Goal: Task Accomplishment & Management: Manage account settings

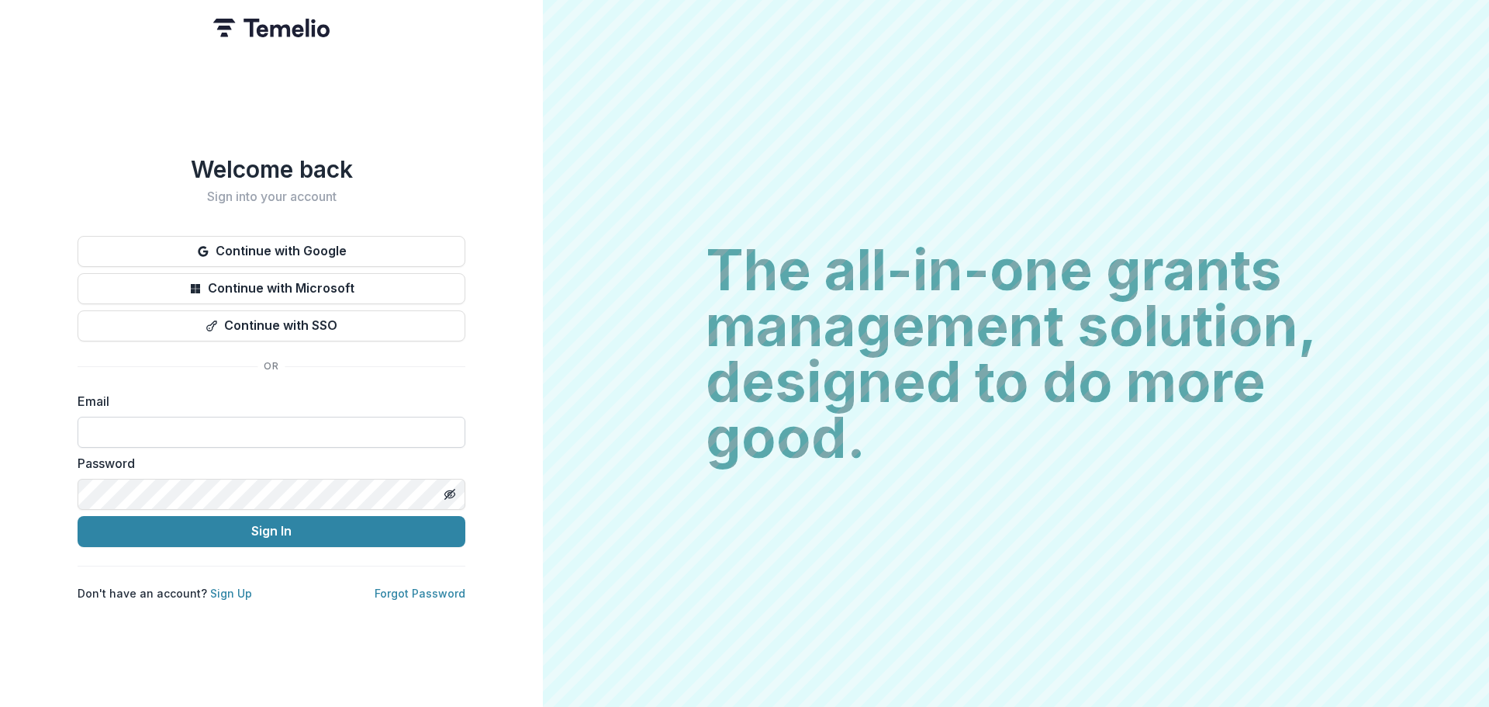
click at [189, 430] on input at bounding box center [272, 432] width 388 height 31
type input "**********"
click at [78, 516] on button "Sign In" at bounding box center [272, 531] width 388 height 31
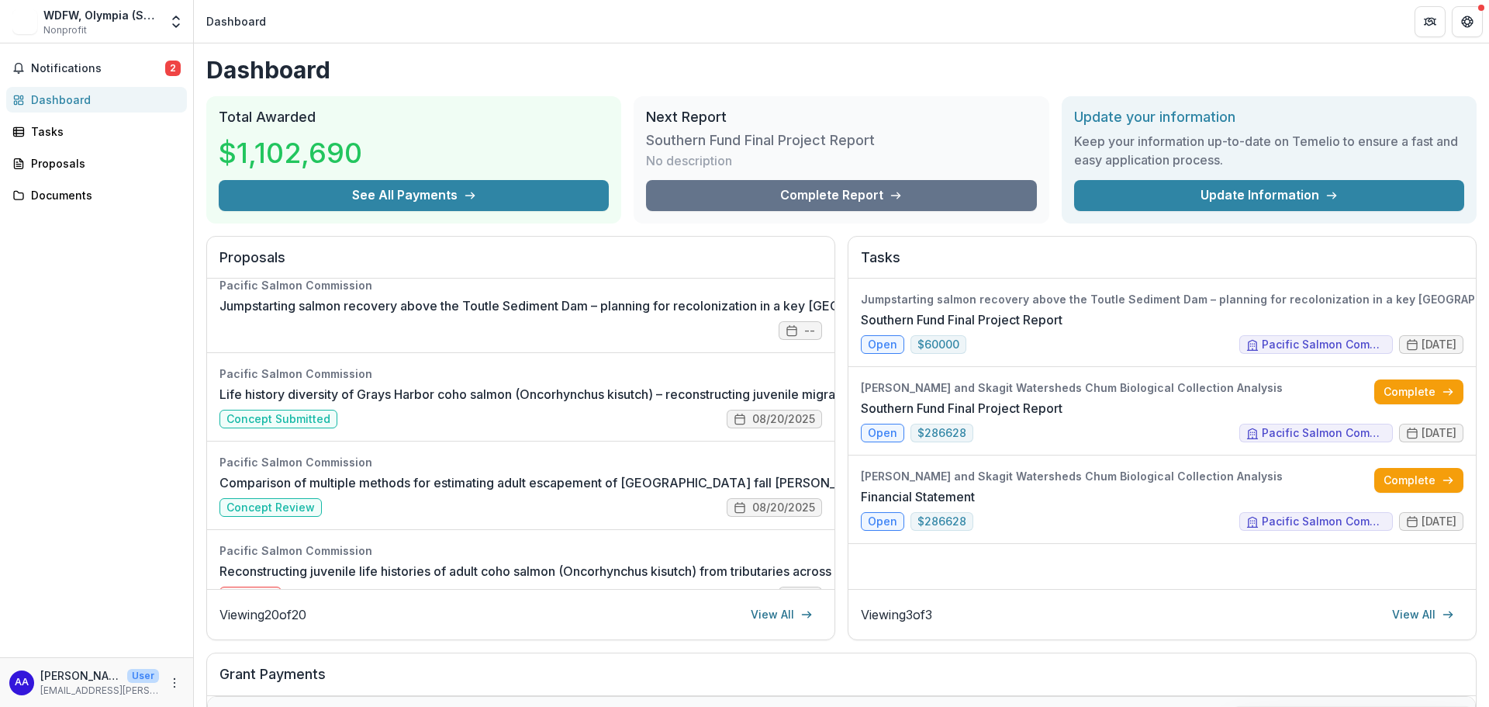
scroll to position [233, 0]
